Goal: Task Accomplishment & Management: Complete application form

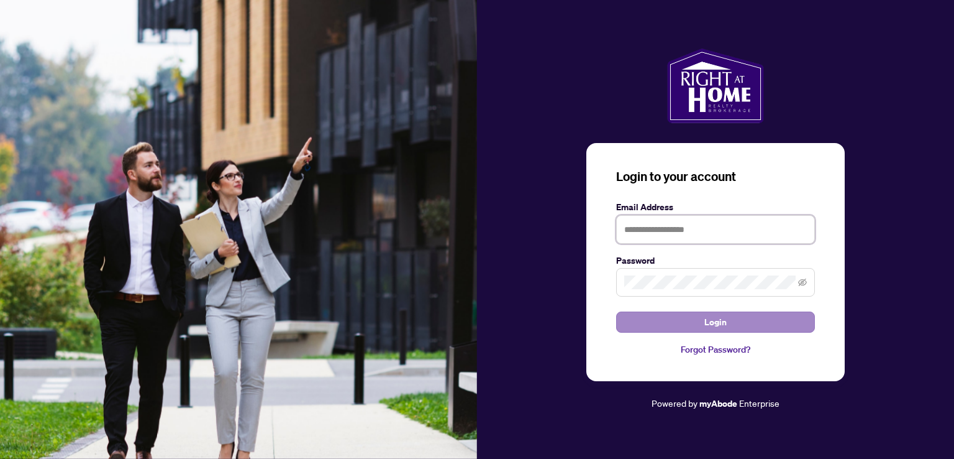
type input "**********"
click at [692, 324] on button "Login" at bounding box center [715, 321] width 199 height 21
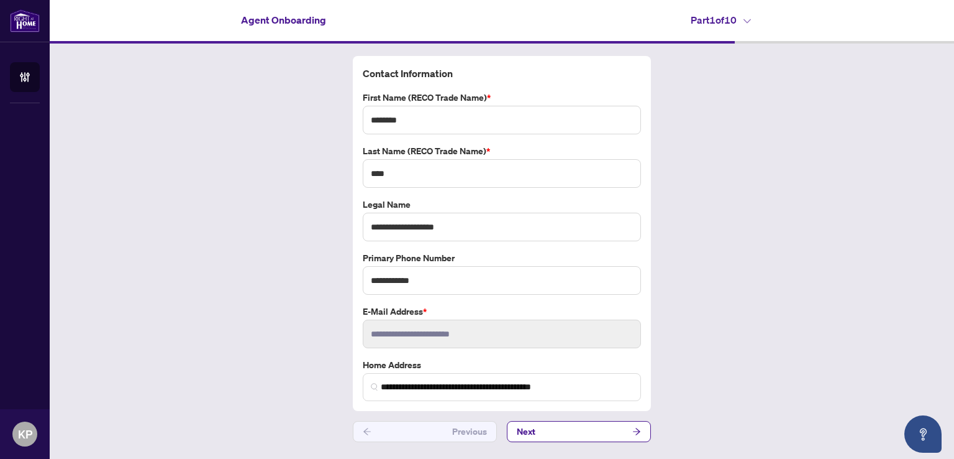
click at [749, 22] on icon at bounding box center [747, 21] width 7 height 5
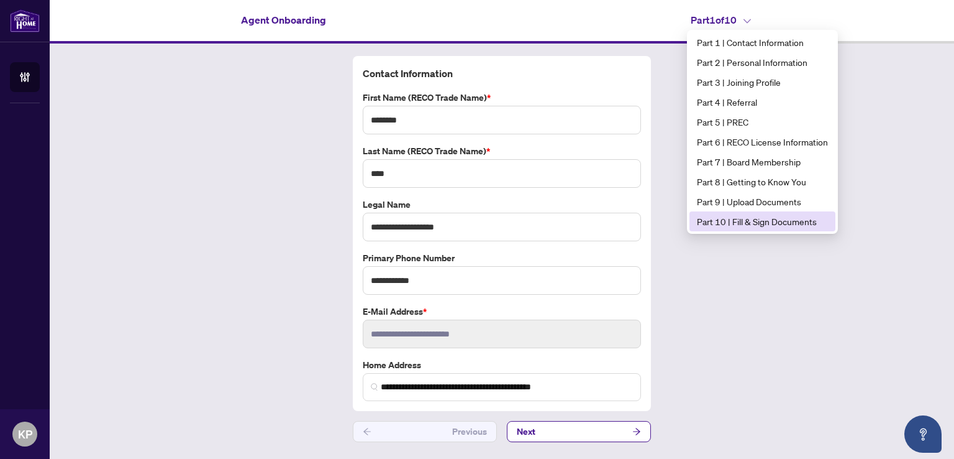
click at [740, 224] on span "Part 10 | Fill & Sign Documents" at bounding box center [762, 221] width 131 height 14
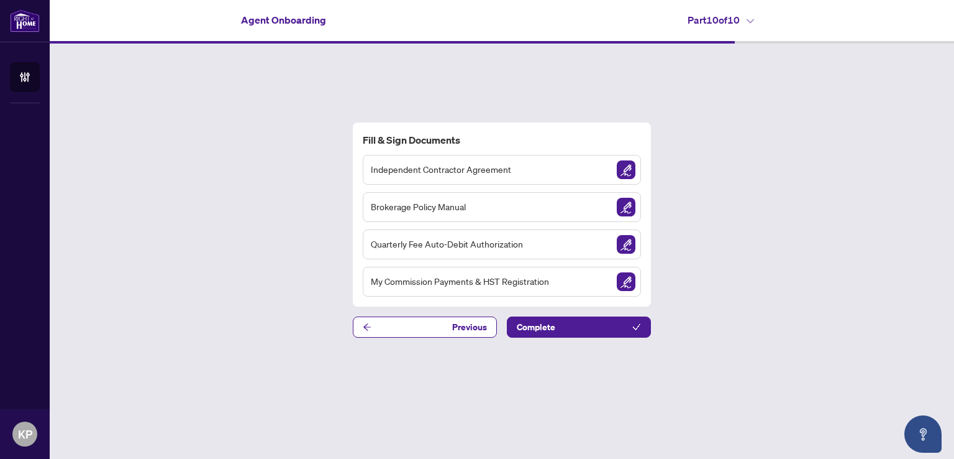
click at [623, 167] on img "Sign Document" at bounding box center [626, 169] width 19 height 19
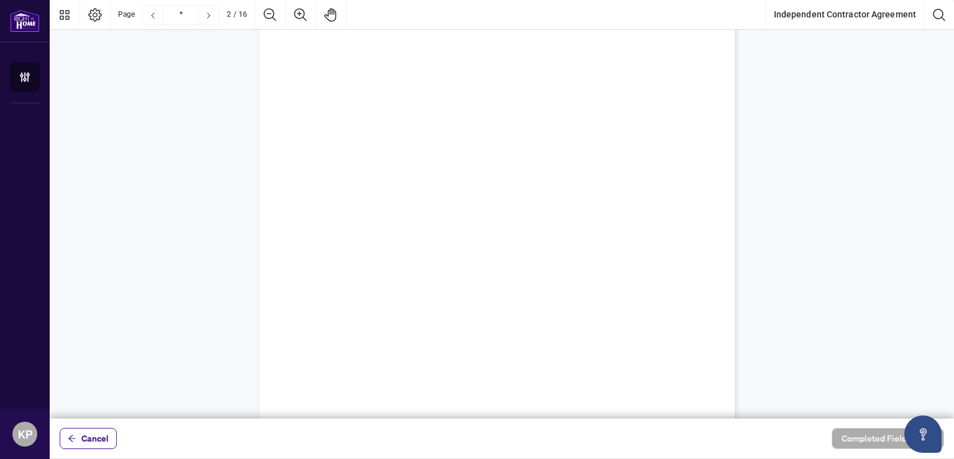
scroll to position [162, 0]
type input "*"
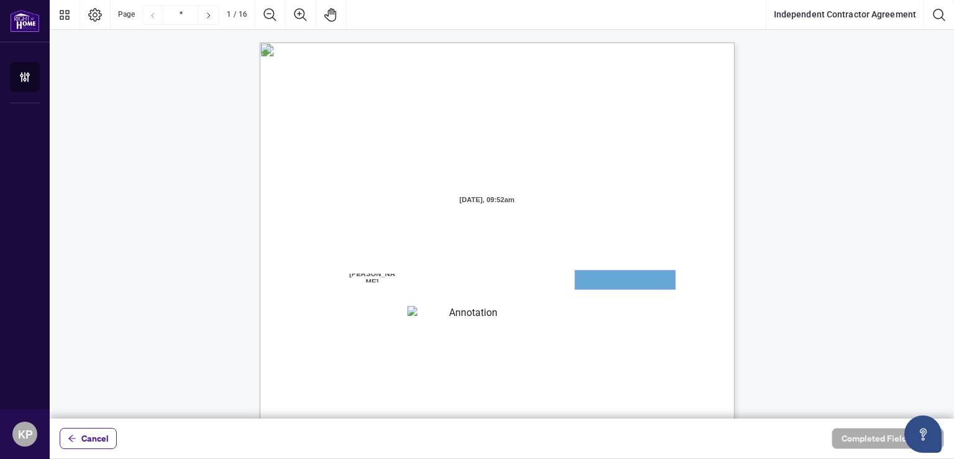
click at [596, 274] on textarea "01JYGZAKFHWMPY1N8C3Z46THAB" at bounding box center [625, 279] width 100 height 19
click at [600, 280] on textarea "01JYGZAKFHWMPY1N8C3Z46THAB" at bounding box center [625, 279] width 100 height 19
click at [596, 319] on span "branch (the “Designated Office”)" at bounding box center [596, 316] width 109 height 11
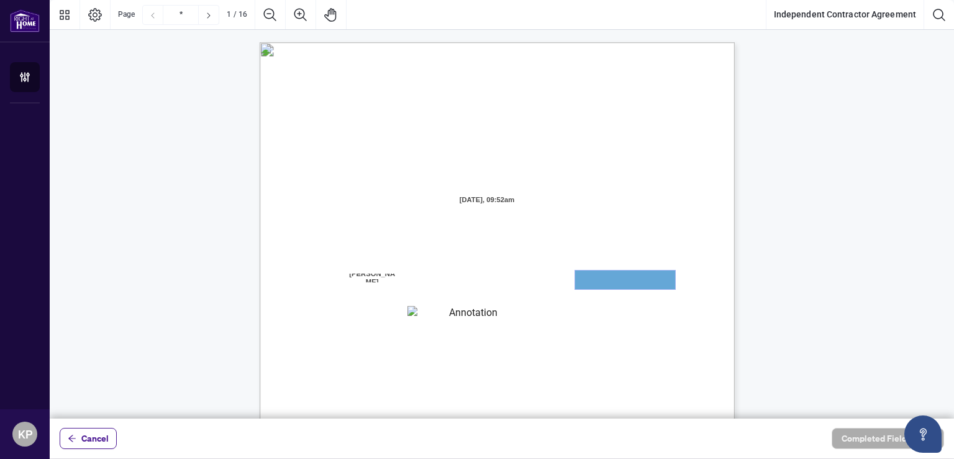
click at [596, 276] on textarea "01JYGZAKFHWMPY1N8C3Z46THAB" at bounding box center [625, 279] width 100 height 19
click at [596, 326] on div "INDEPENDENT CONTRACTOR AGREEMENT THIS AGREEMENT is made as of (the “Effective D…" at bounding box center [557, 426] width 594 height 769
click at [631, 285] on textarea "01JYGZAKFHWMPY1N8C3Z46THAB" at bounding box center [625, 279] width 100 height 19
